Goal: Answer question/provide support: Share knowledge or assist other users

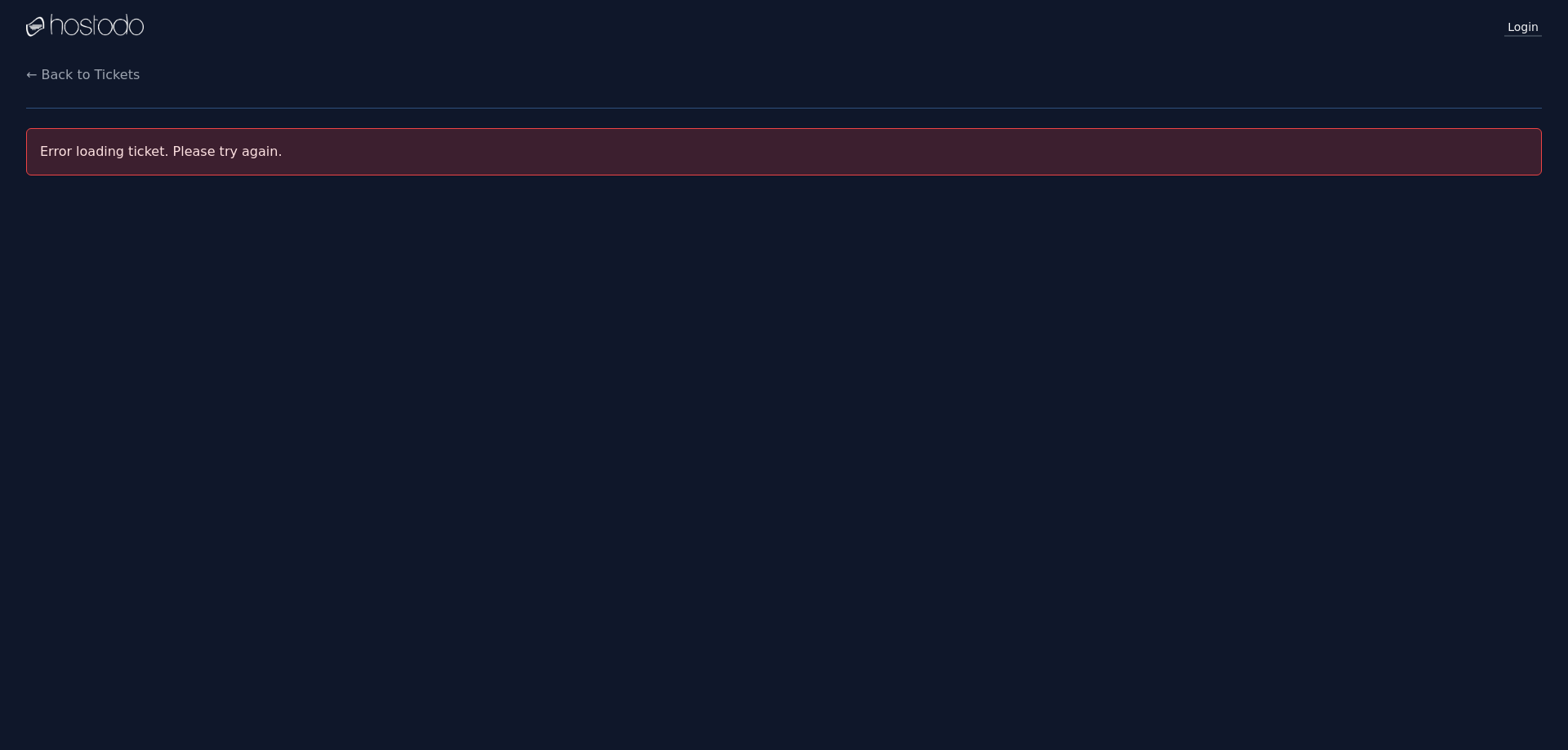
click at [1512, 29] on link "Login" at bounding box center [1522, 26] width 37 height 22
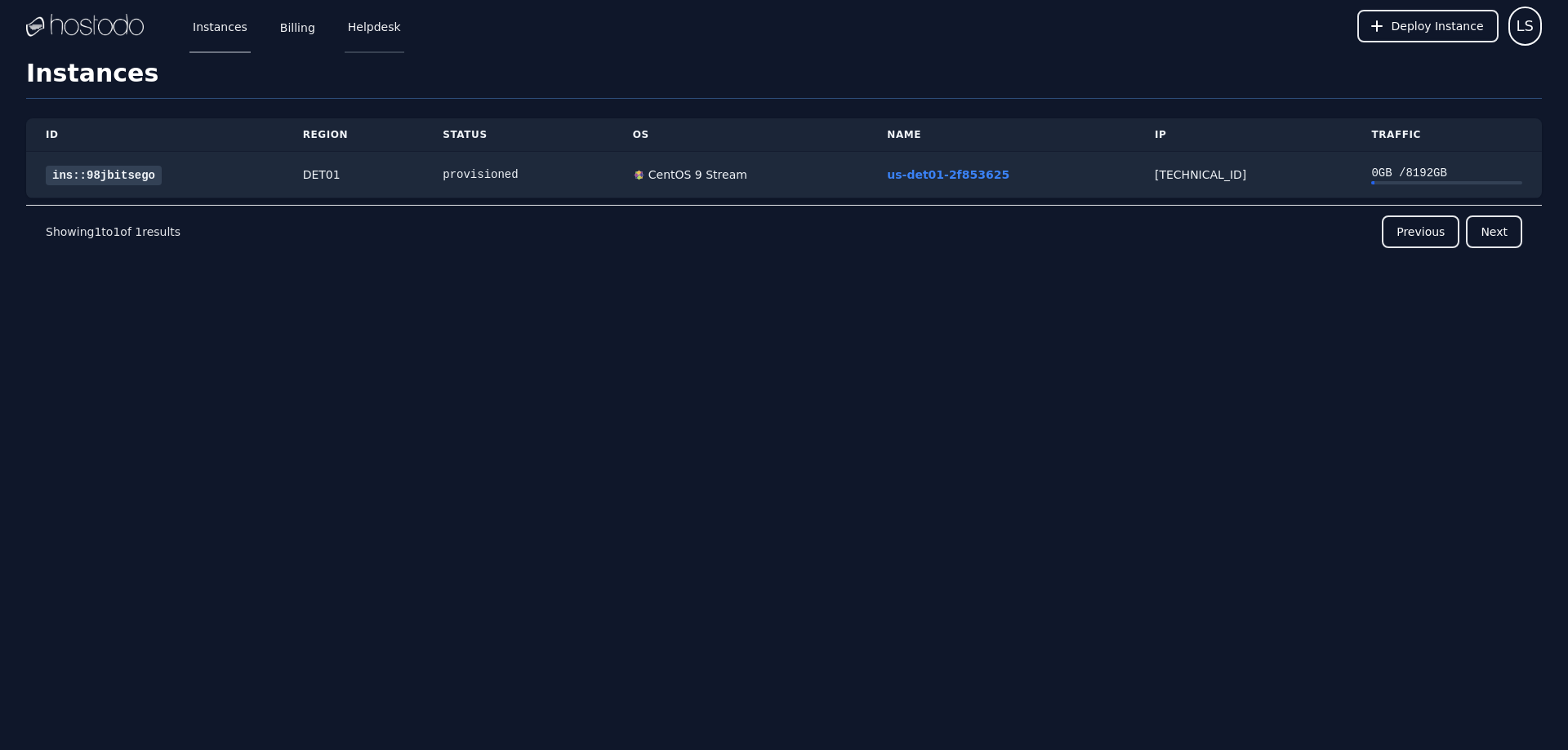
click at [366, 34] on link "Helpdesk" at bounding box center [374, 26] width 60 height 54
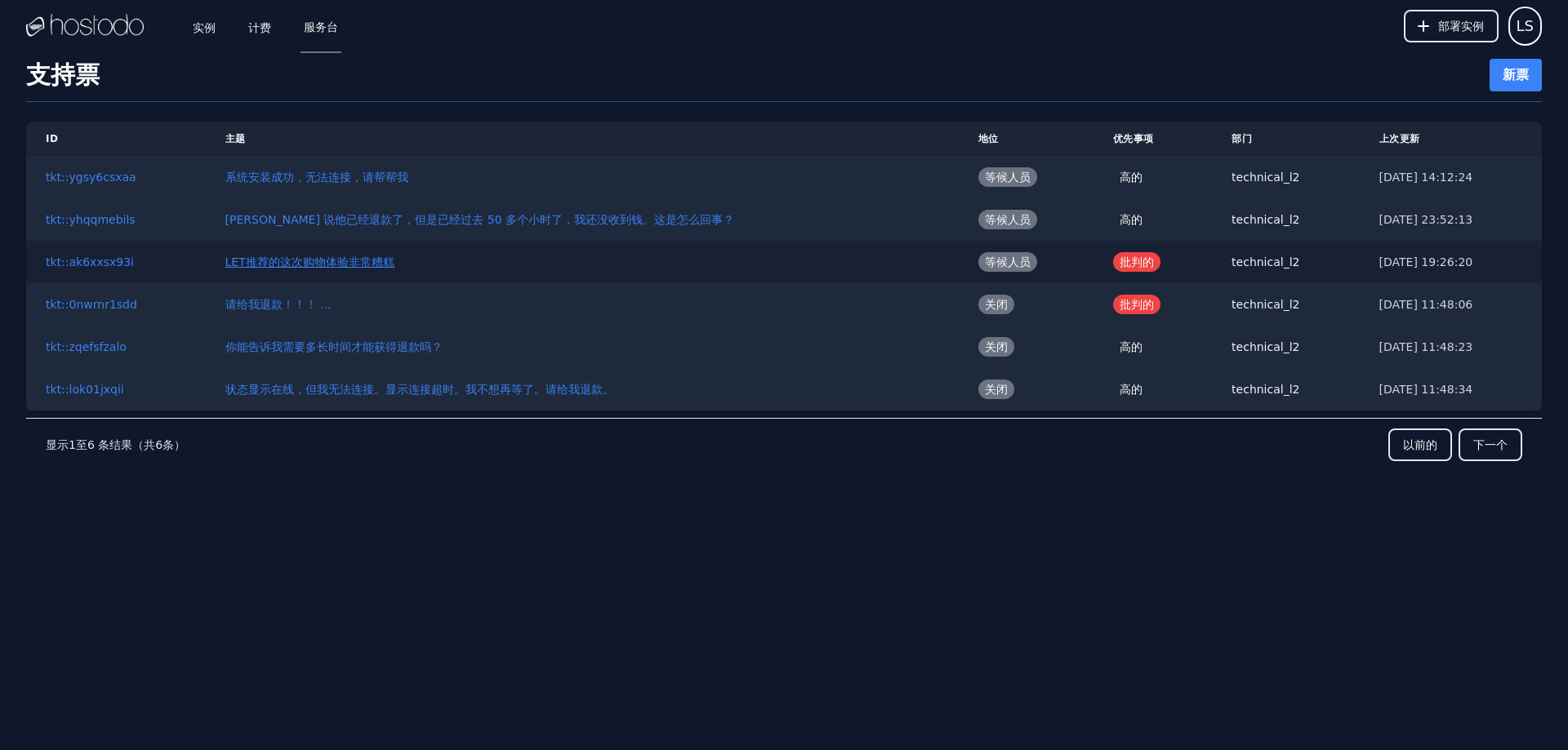
click at [353, 264] on font "LET推荐的这次购物体验非常糟糕" at bounding box center [310, 262] width 169 height 13
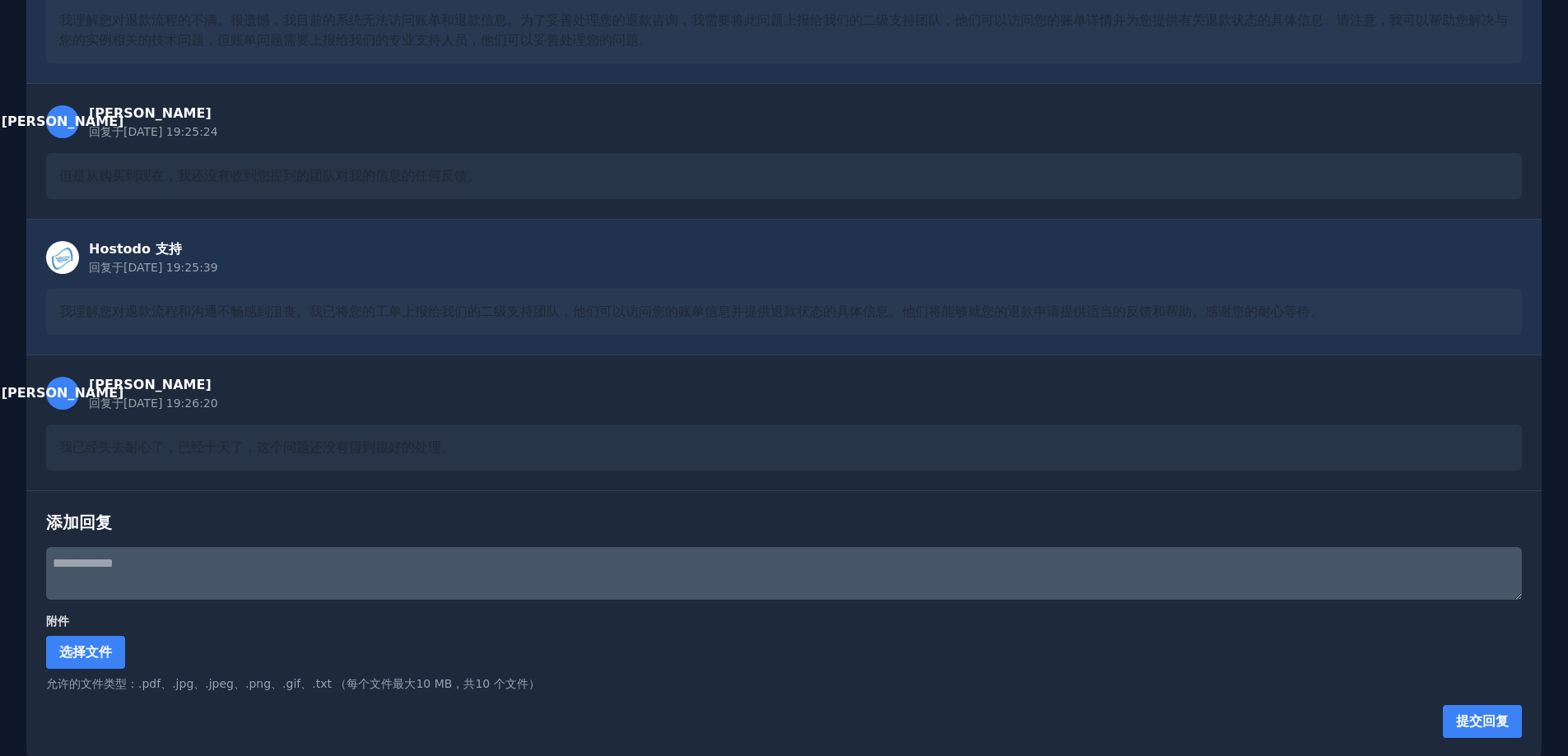
scroll to position [371, 0]
